Goal: Book appointment/travel/reservation

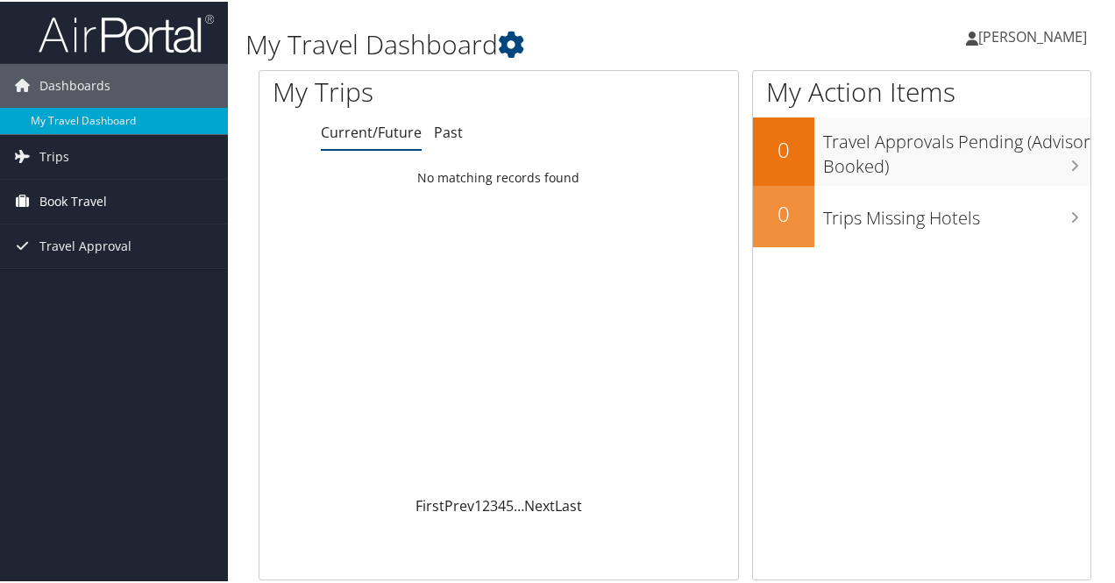
click at [133, 200] on link "Book Travel" at bounding box center [114, 200] width 228 height 44
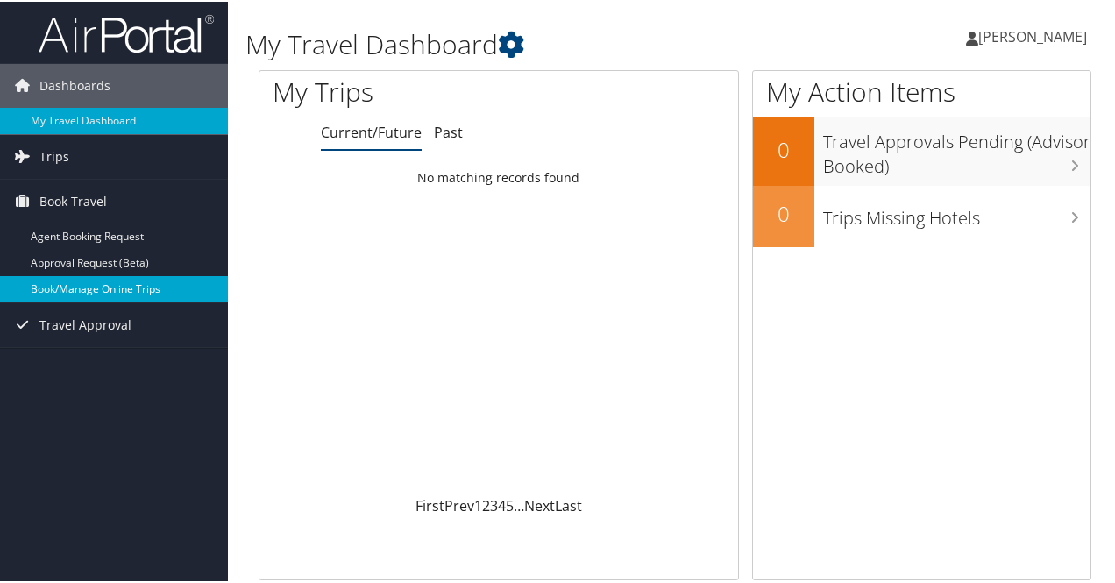
click at [126, 286] on link "Book/Manage Online Trips" at bounding box center [114, 287] width 228 height 26
